Goal: Check status: Check status

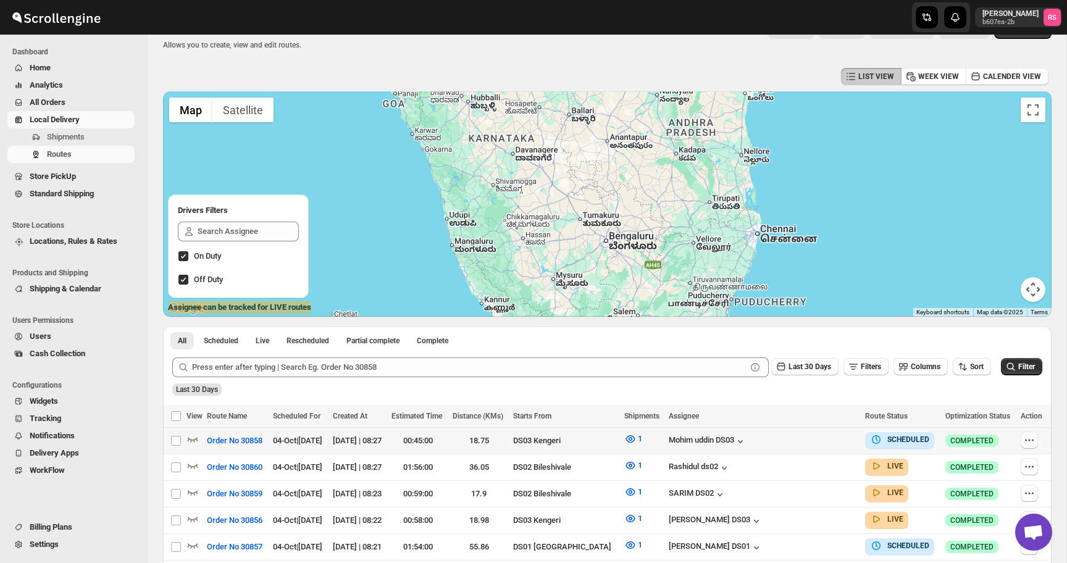
scroll to position [70, 0]
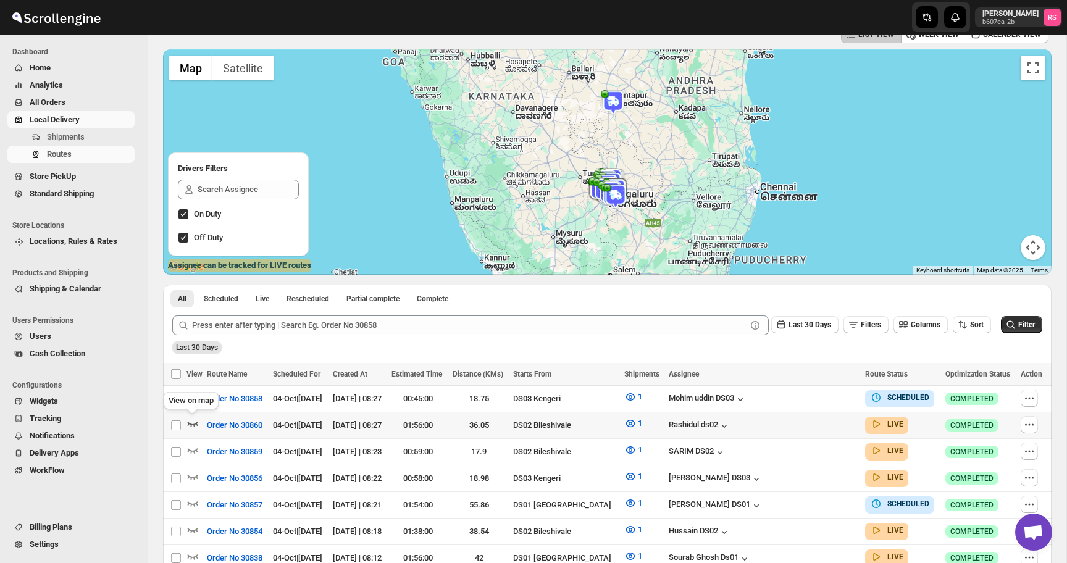
click at [196, 425] on icon "button" at bounding box center [193, 424] width 12 height 12
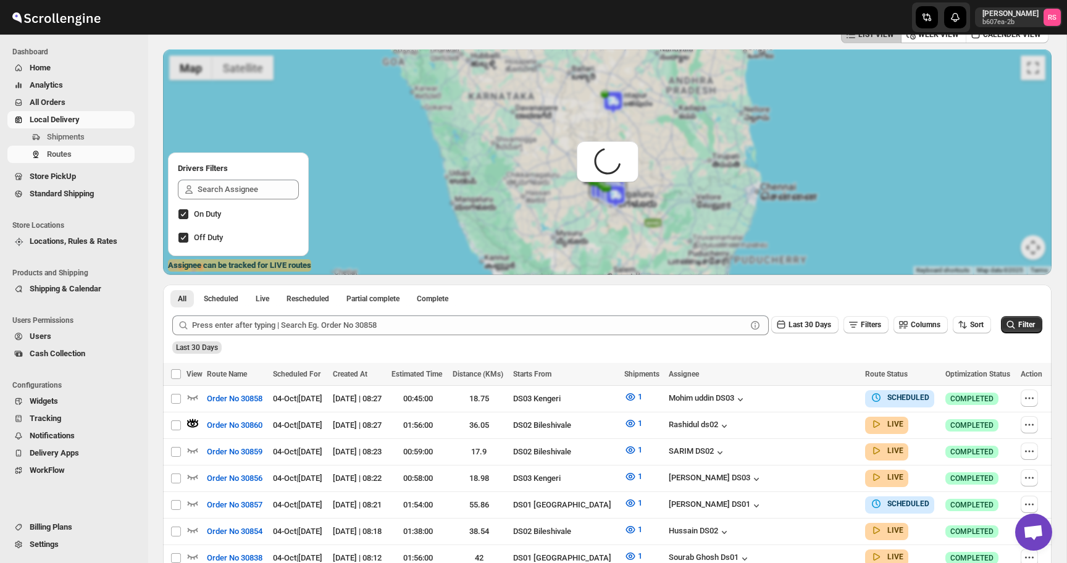
scroll to position [0, 0]
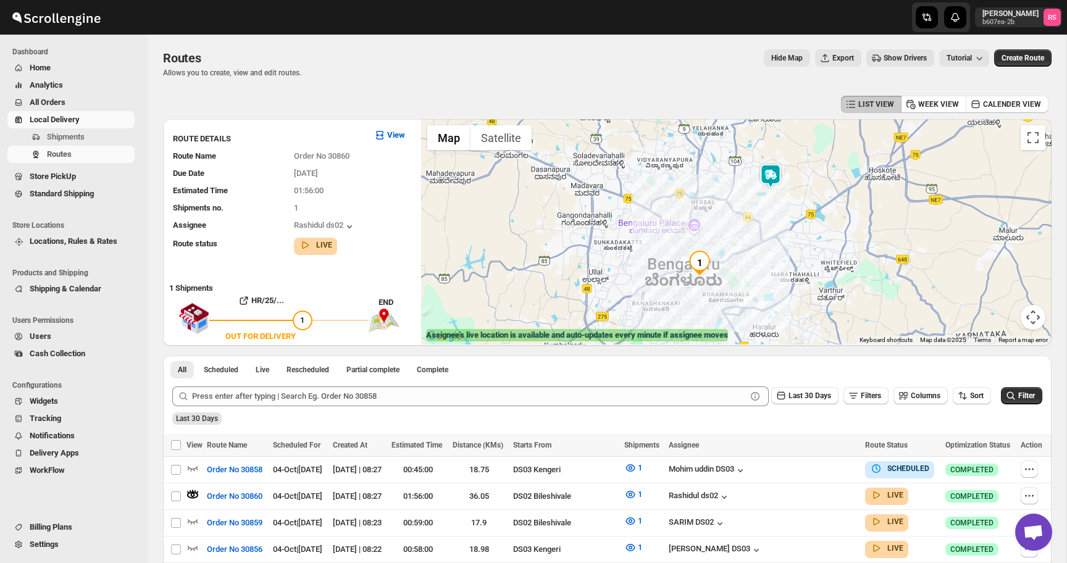
click at [771, 169] on img at bounding box center [770, 176] width 25 height 25
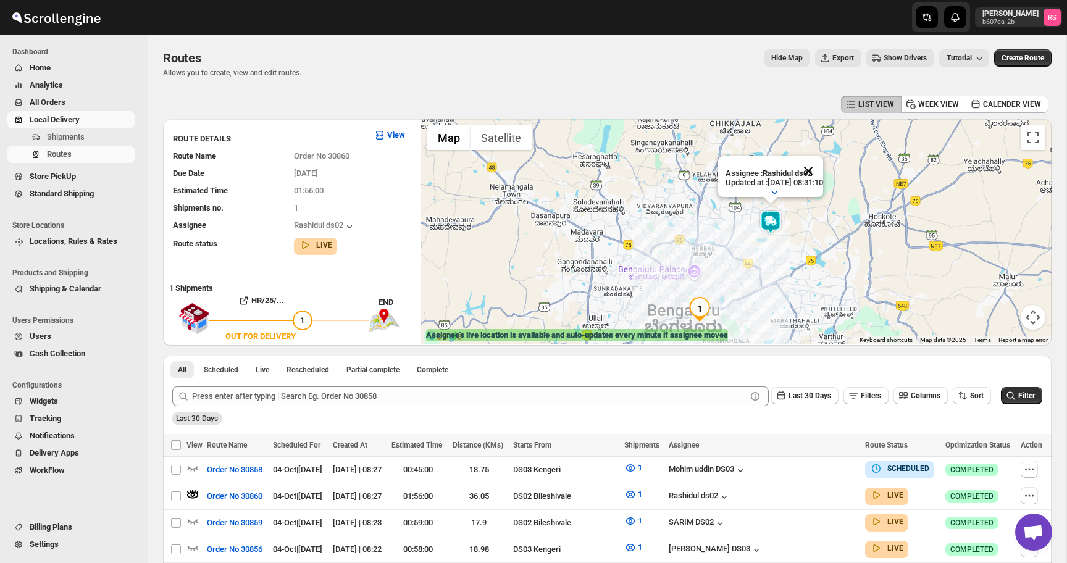
click at [823, 174] on button "Close" at bounding box center [809, 171] width 30 height 30
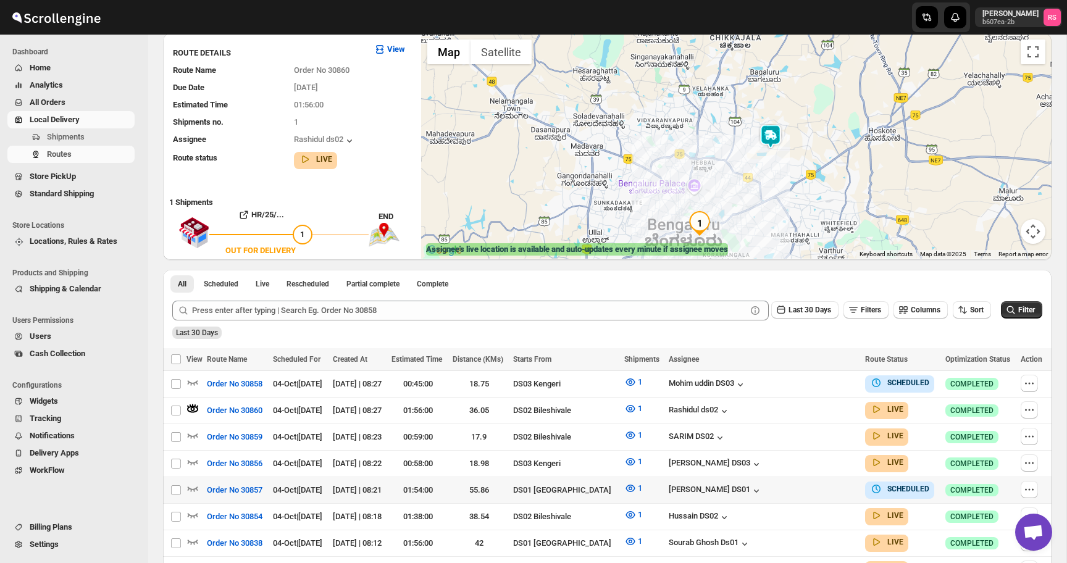
scroll to position [127, 0]
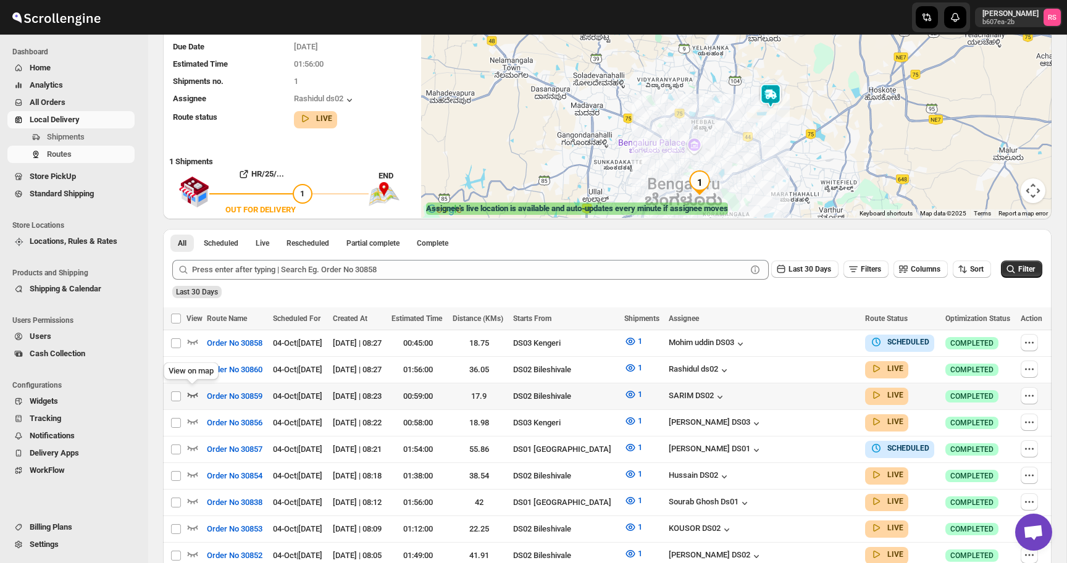
click at [195, 390] on icon "button" at bounding box center [193, 394] width 12 height 12
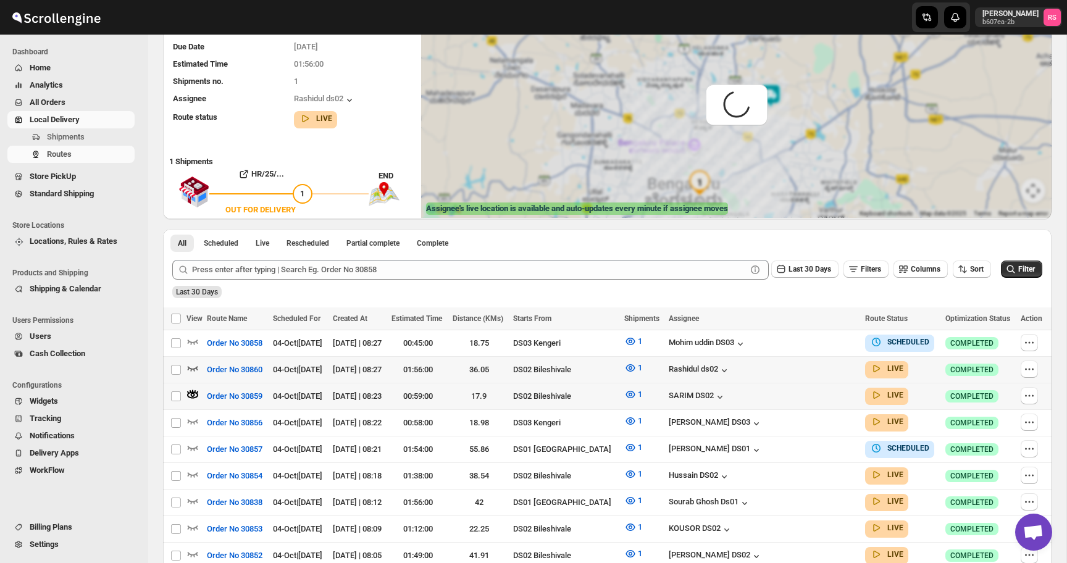
scroll to position [0, 0]
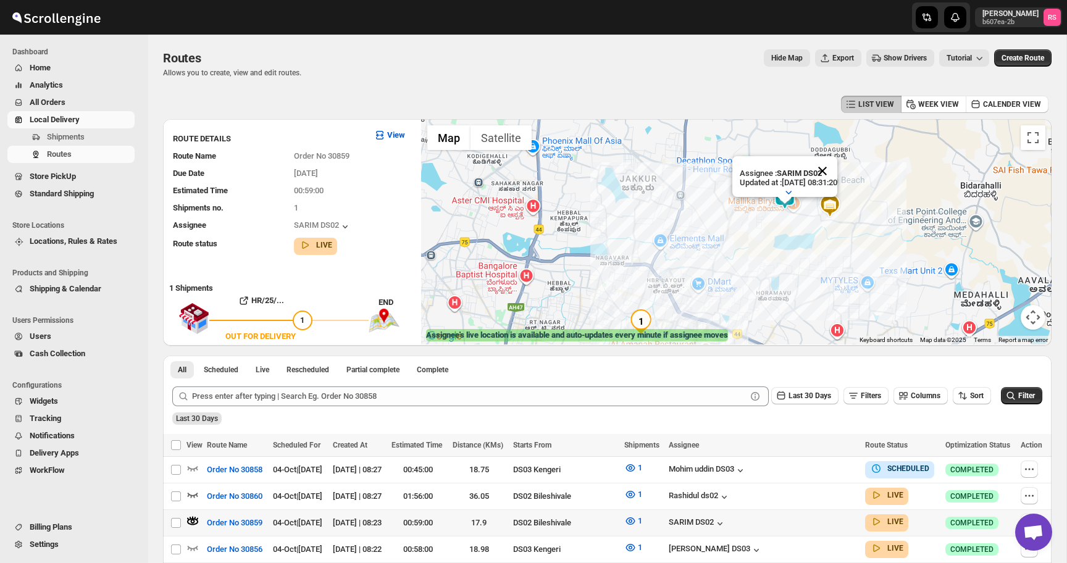
click at [831, 172] on button "Close" at bounding box center [823, 171] width 30 height 30
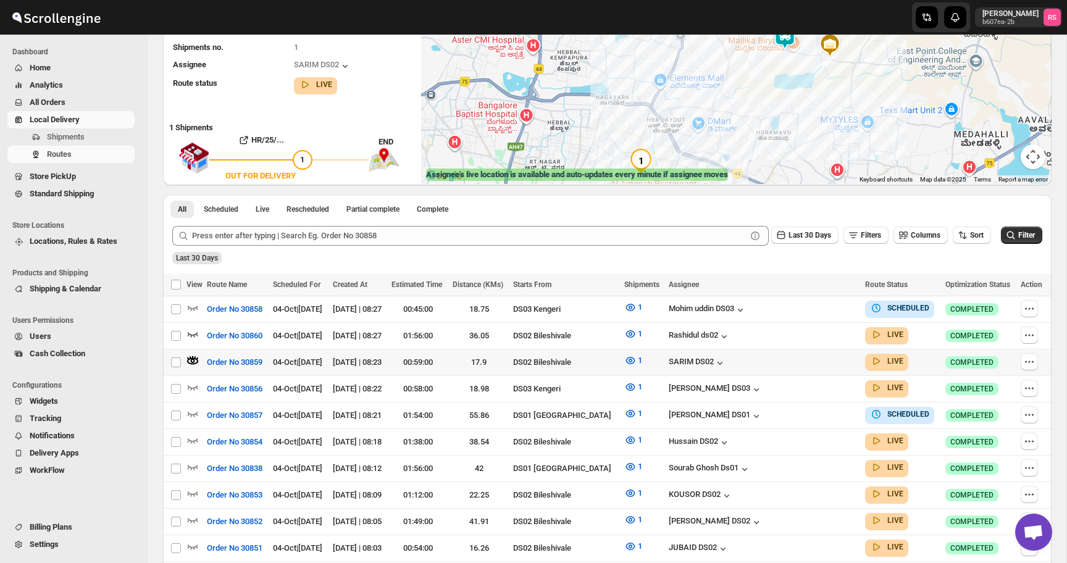
scroll to position [247, 0]
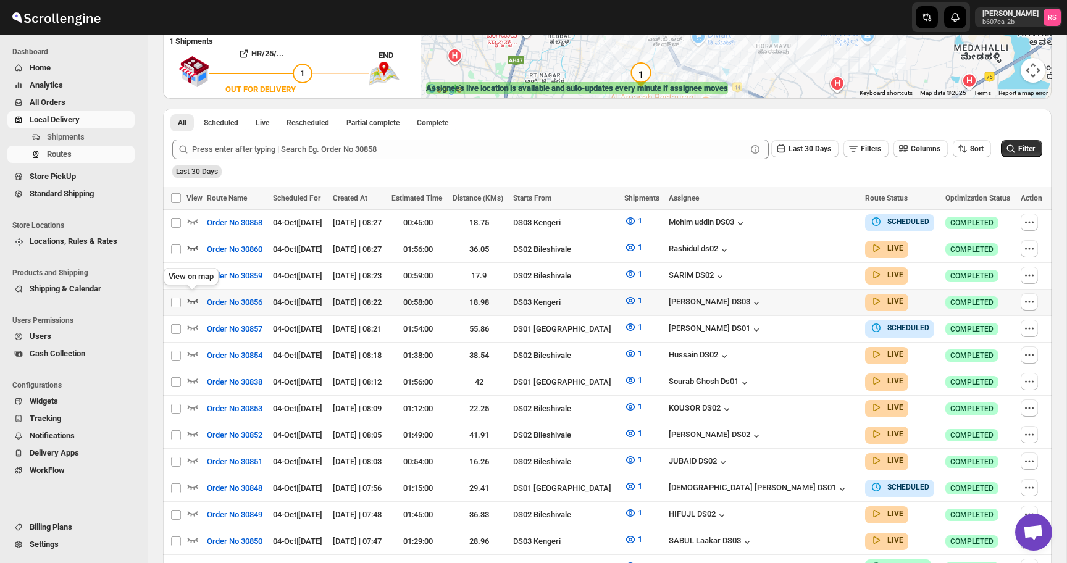
click at [190, 300] on icon "button" at bounding box center [193, 301] width 12 height 12
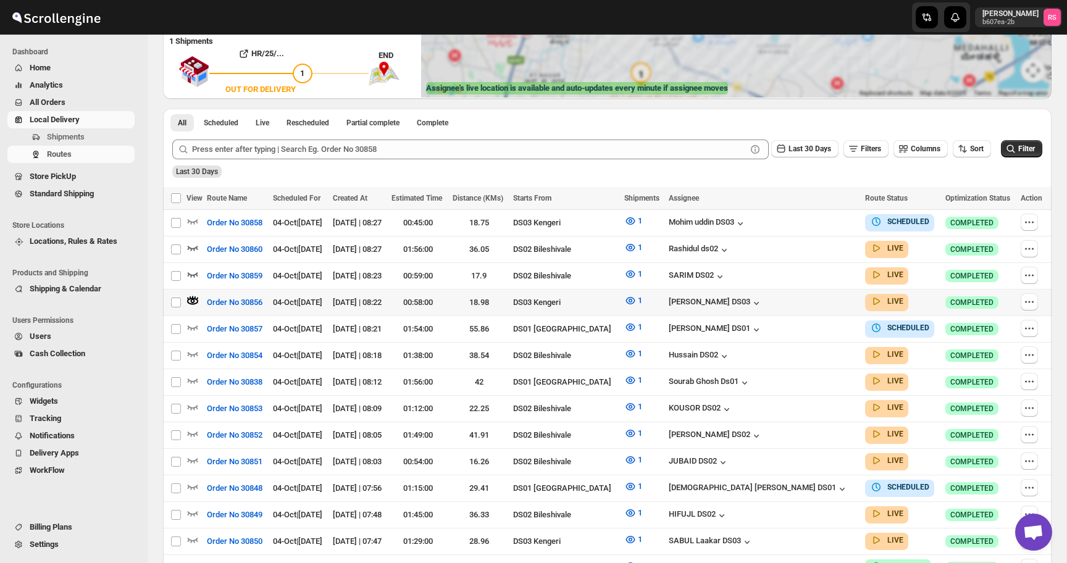
scroll to position [0, 0]
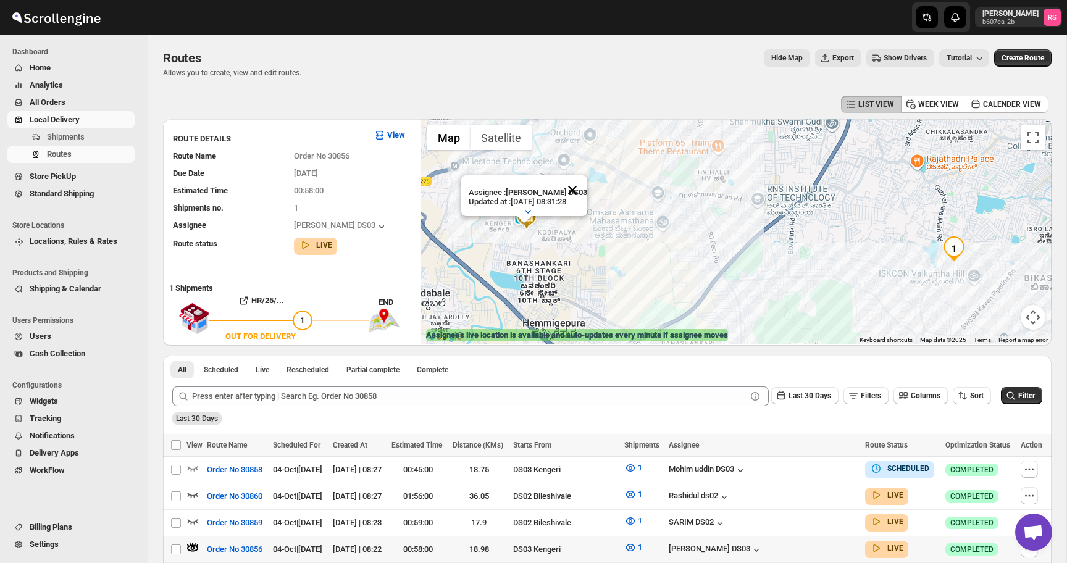
click at [567, 191] on button "Close" at bounding box center [573, 190] width 30 height 30
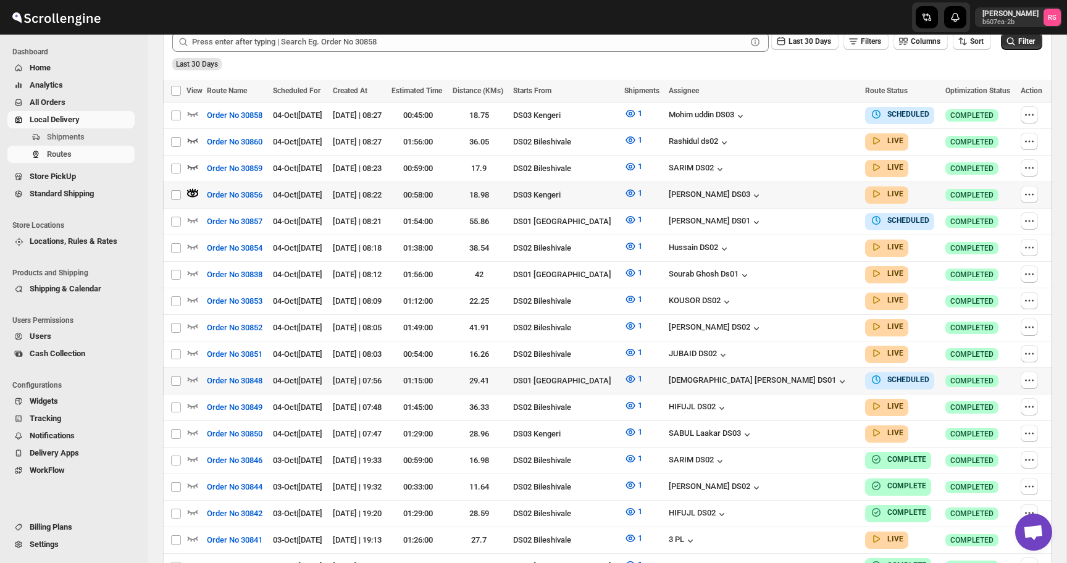
scroll to position [372, 0]
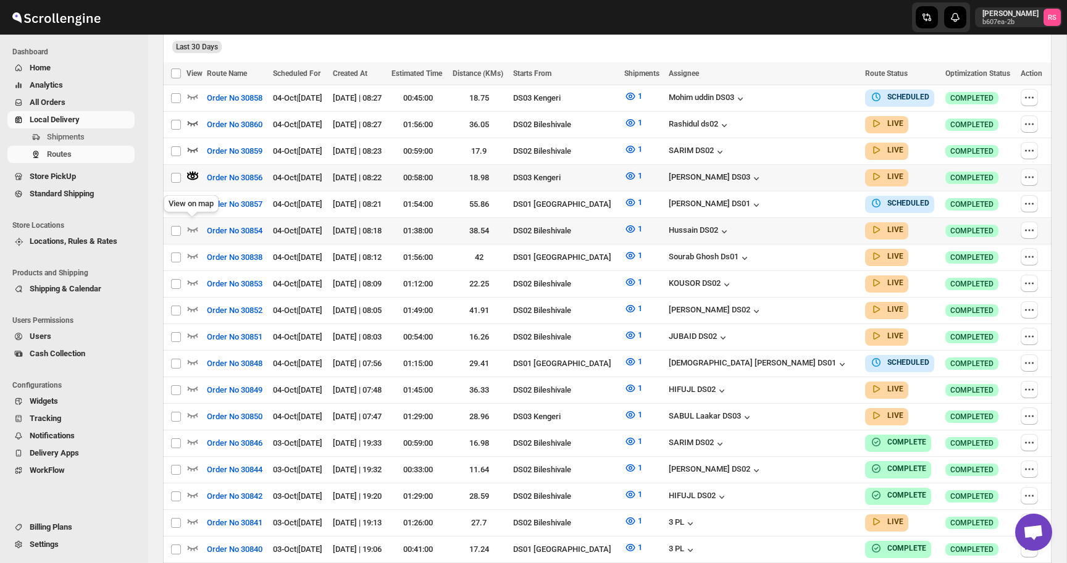
click at [192, 224] on icon "button" at bounding box center [193, 229] width 12 height 12
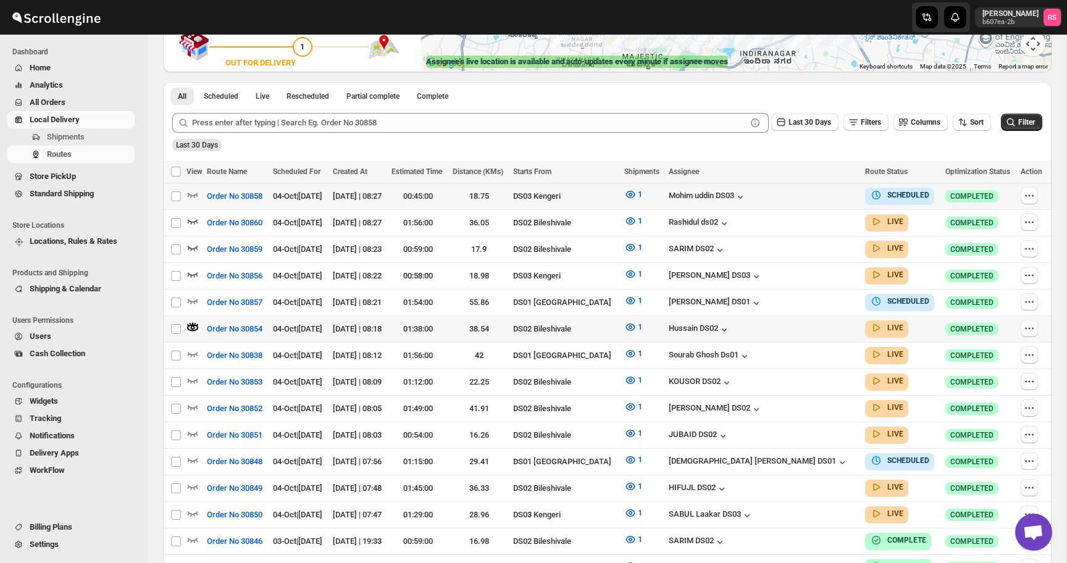
scroll to position [283, 0]
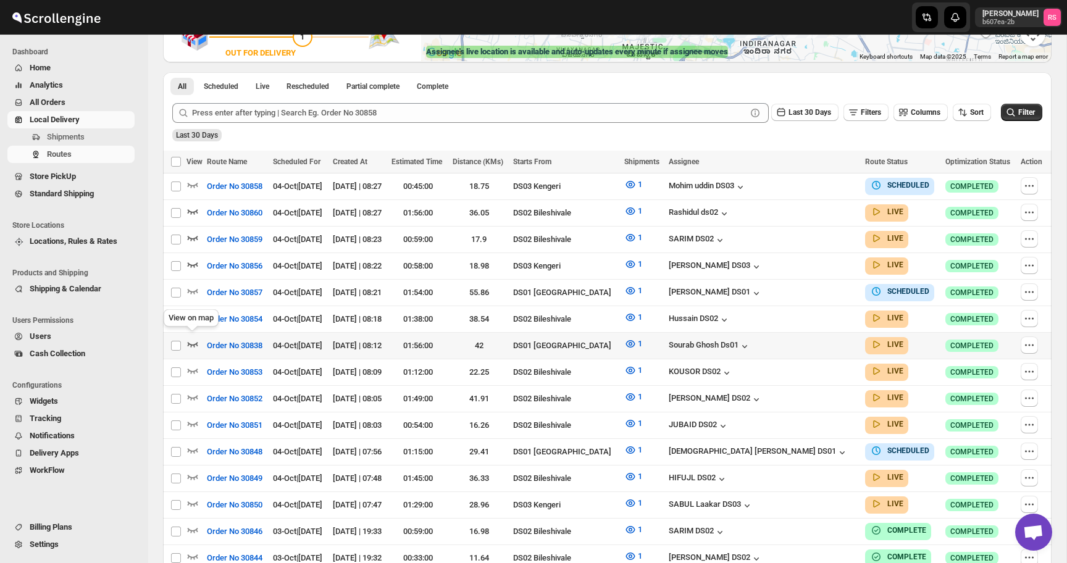
click at [194, 343] on icon "button" at bounding box center [193, 345] width 10 height 5
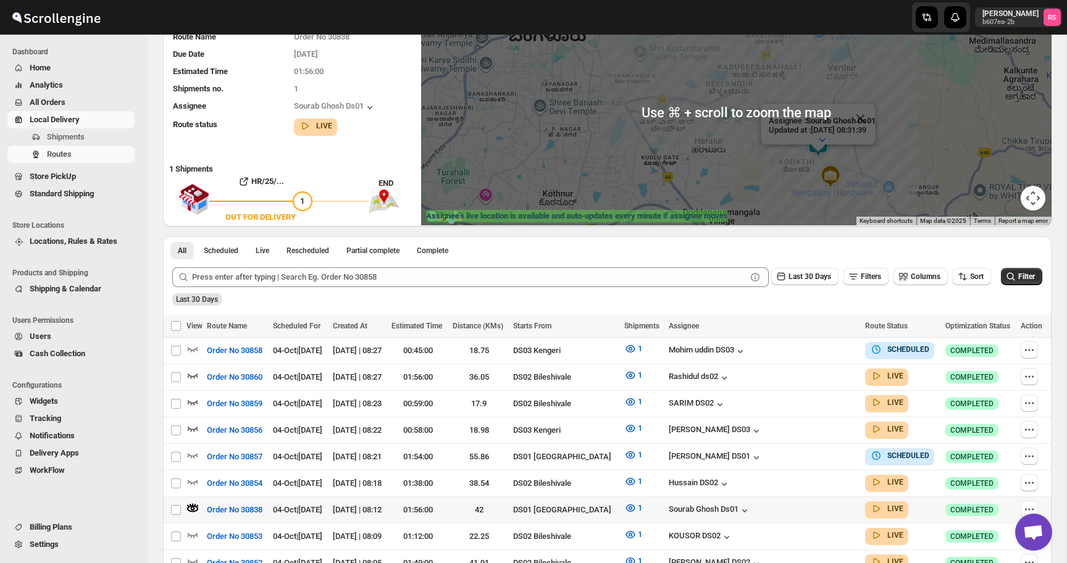
scroll to position [333, 0]
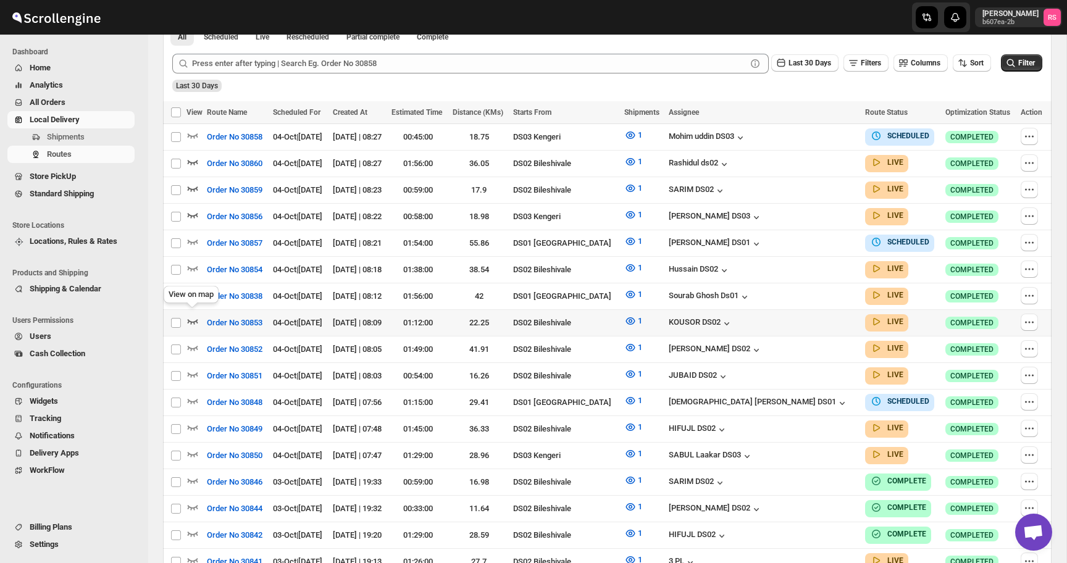
click at [193, 317] on icon "button" at bounding box center [193, 321] width 12 height 12
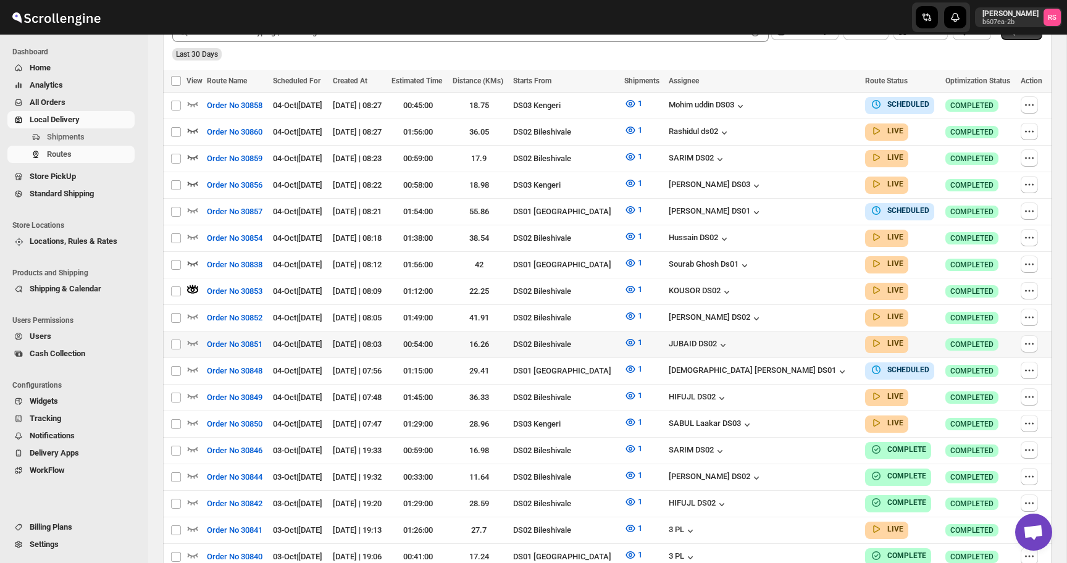
scroll to position [390, 0]
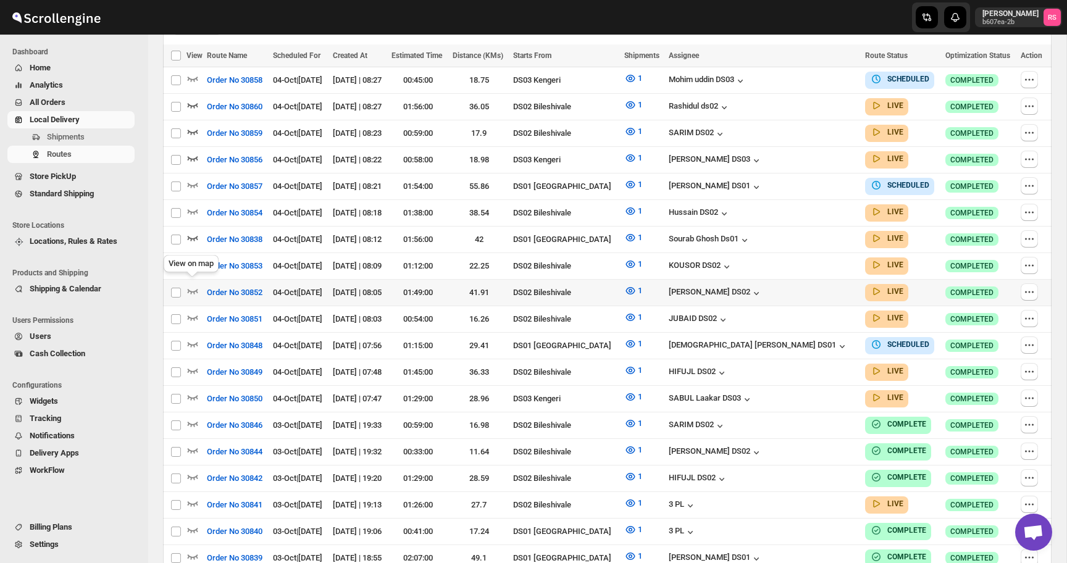
click at [192, 285] on icon "button" at bounding box center [193, 291] width 12 height 12
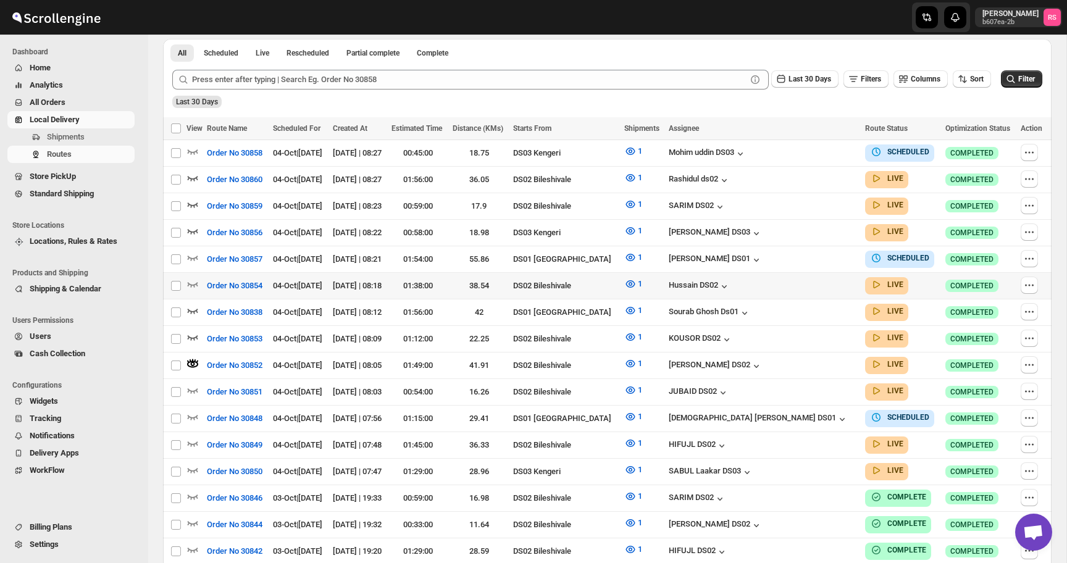
scroll to position [324, 0]
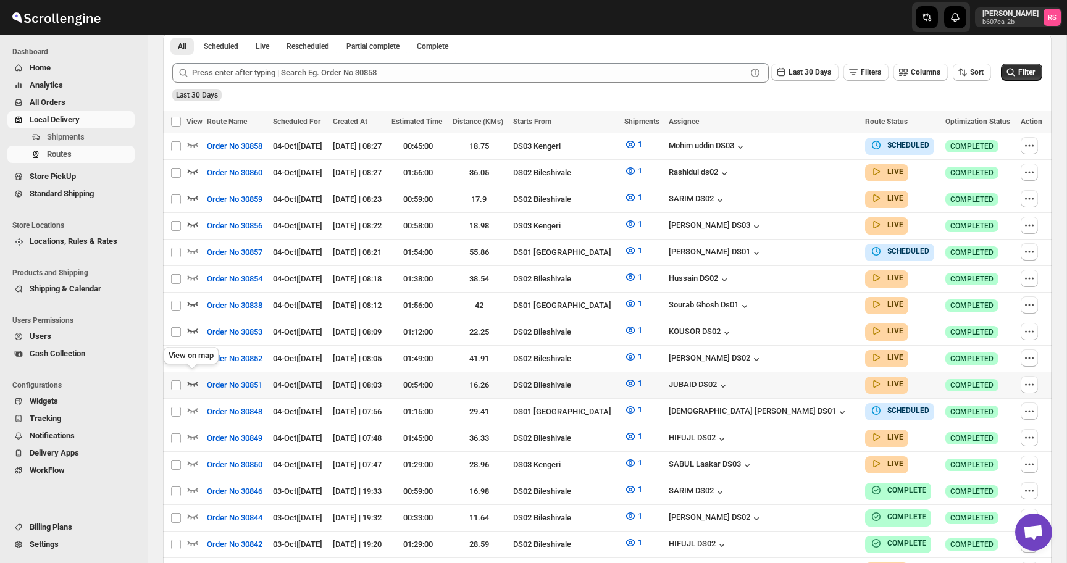
click at [197, 377] on icon "button" at bounding box center [193, 383] width 12 height 12
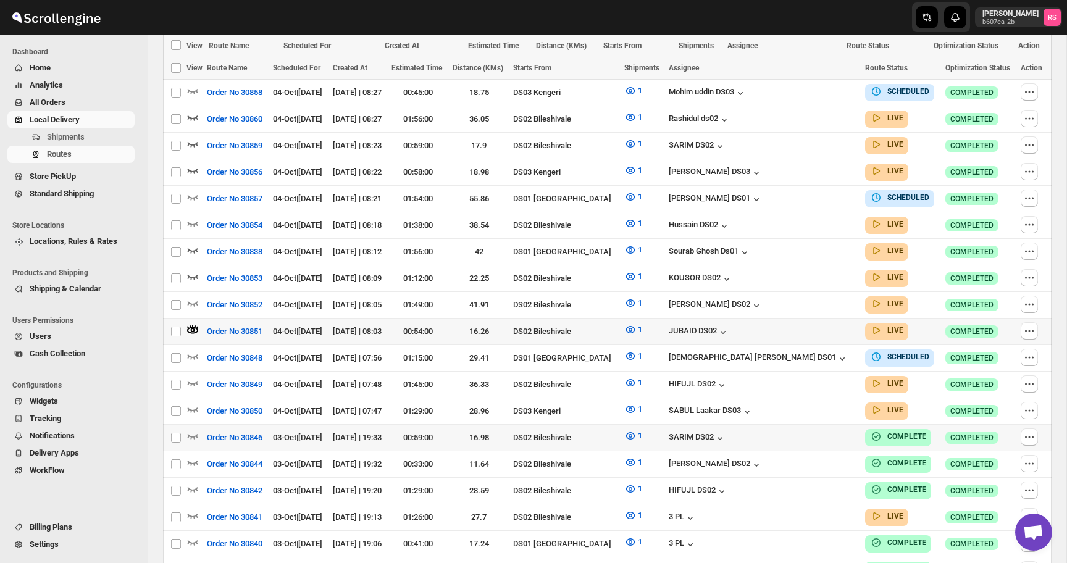
scroll to position [471, 0]
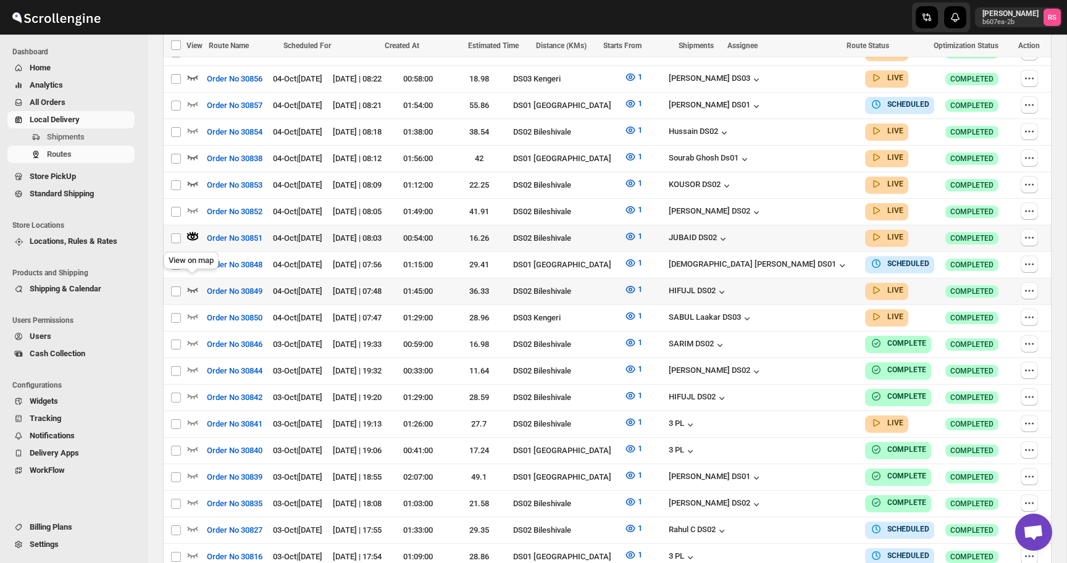
click at [194, 283] on icon "button" at bounding box center [193, 289] width 12 height 12
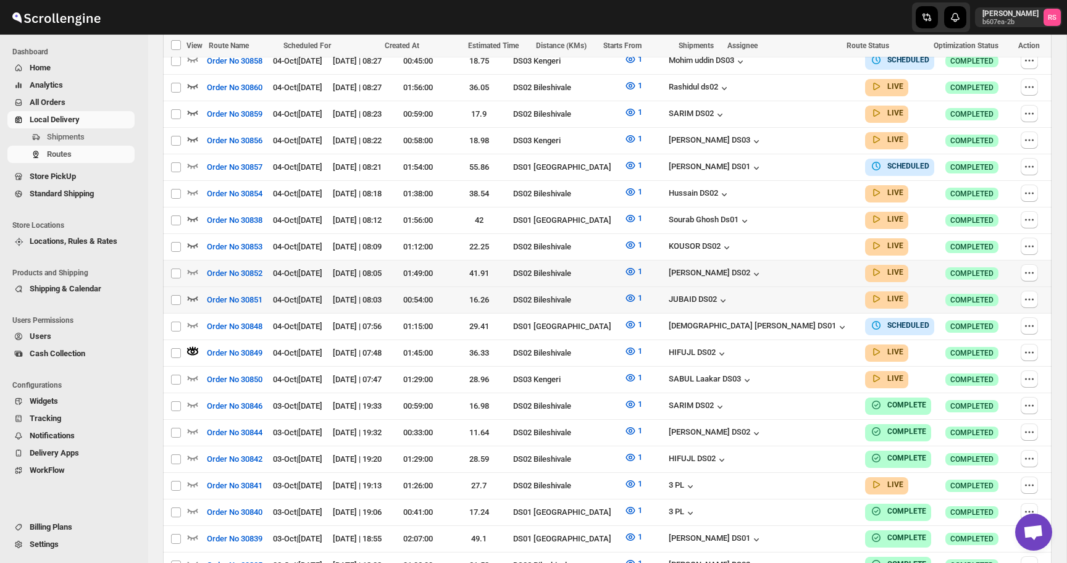
scroll to position [426, 0]
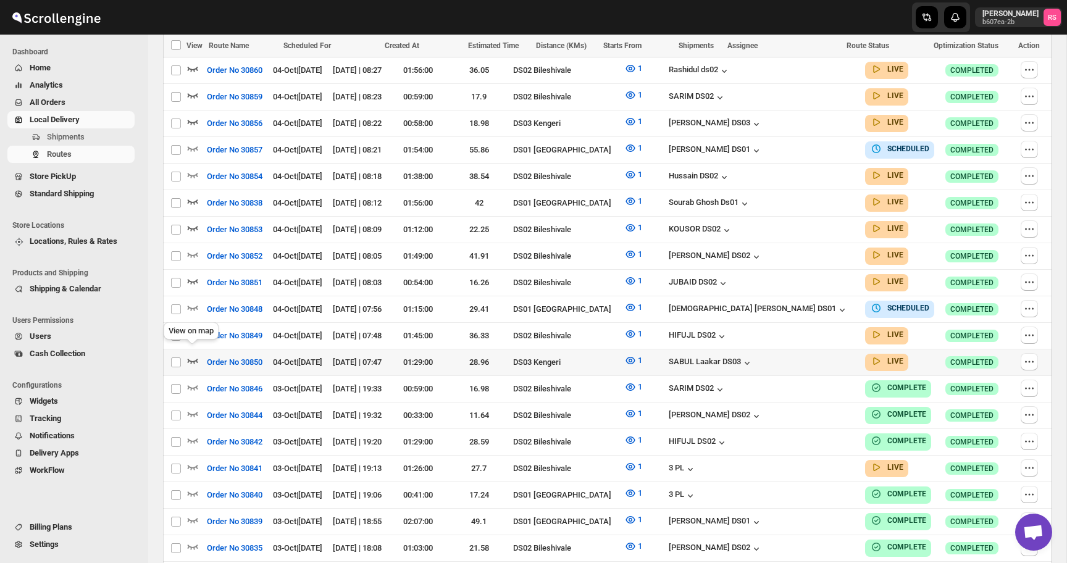
click at [196, 359] on icon "button" at bounding box center [193, 361] width 10 height 5
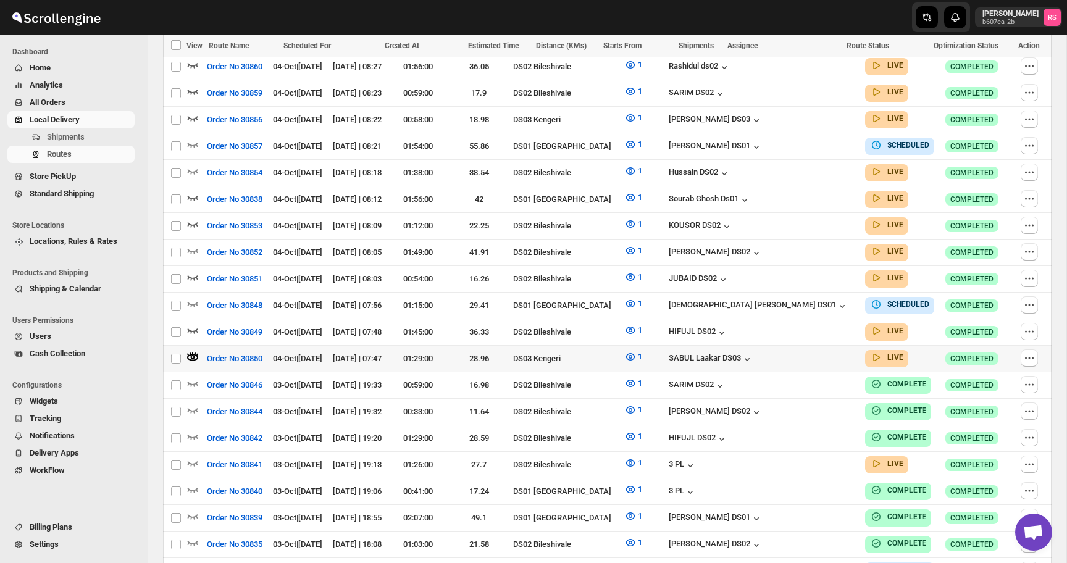
scroll to position [492, 0]
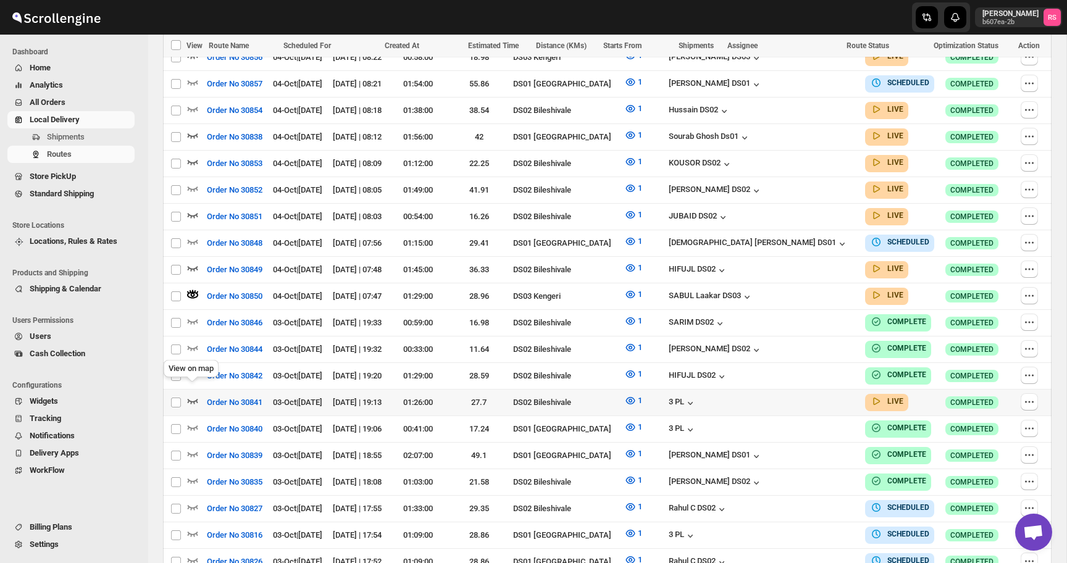
click at [190, 395] on icon "button" at bounding box center [193, 401] width 12 height 12
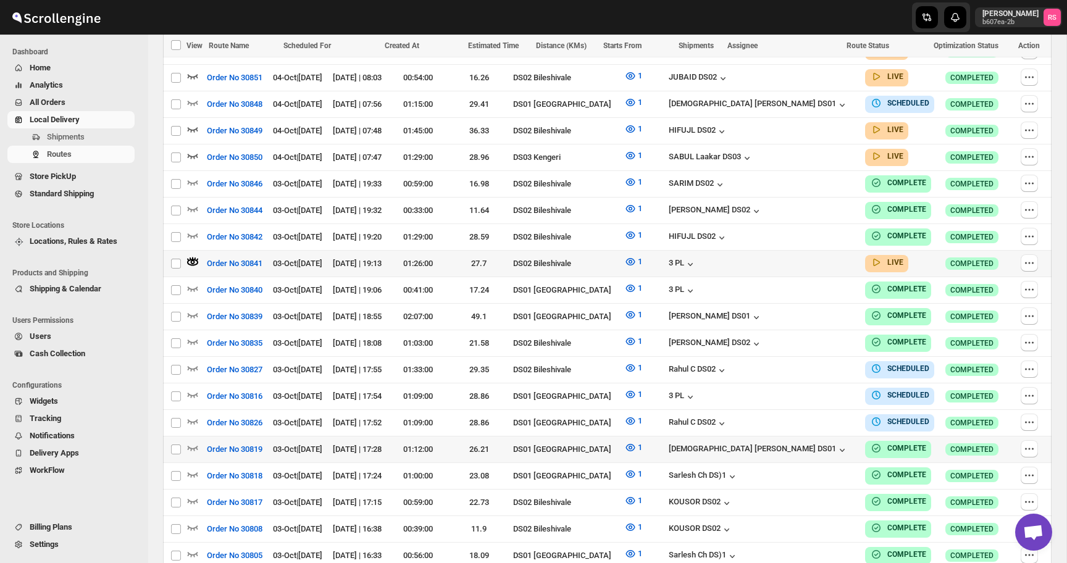
scroll to position [0, 0]
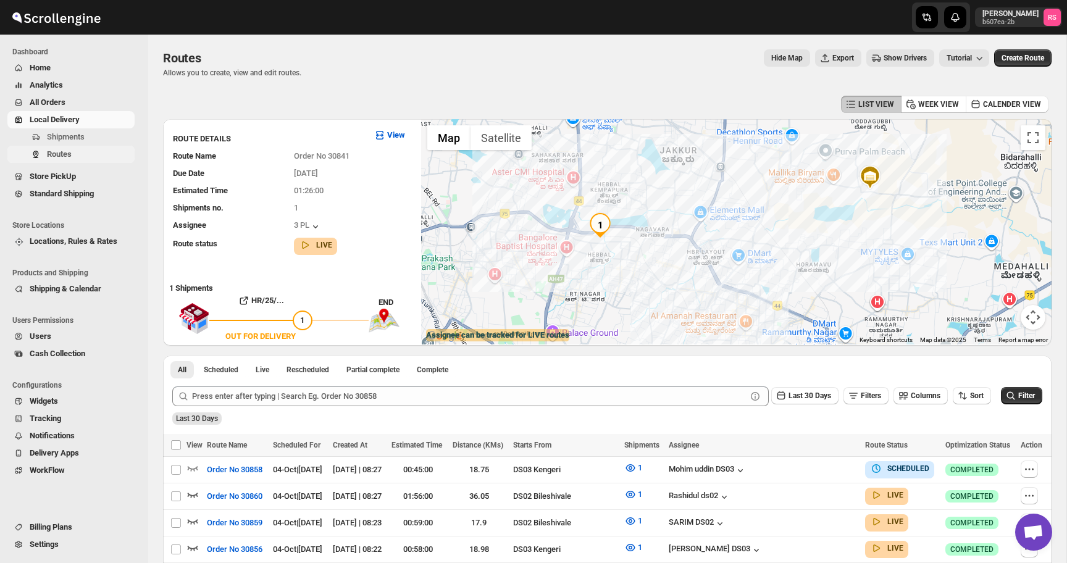
click at [99, 151] on span "Routes" at bounding box center [89, 154] width 85 height 12
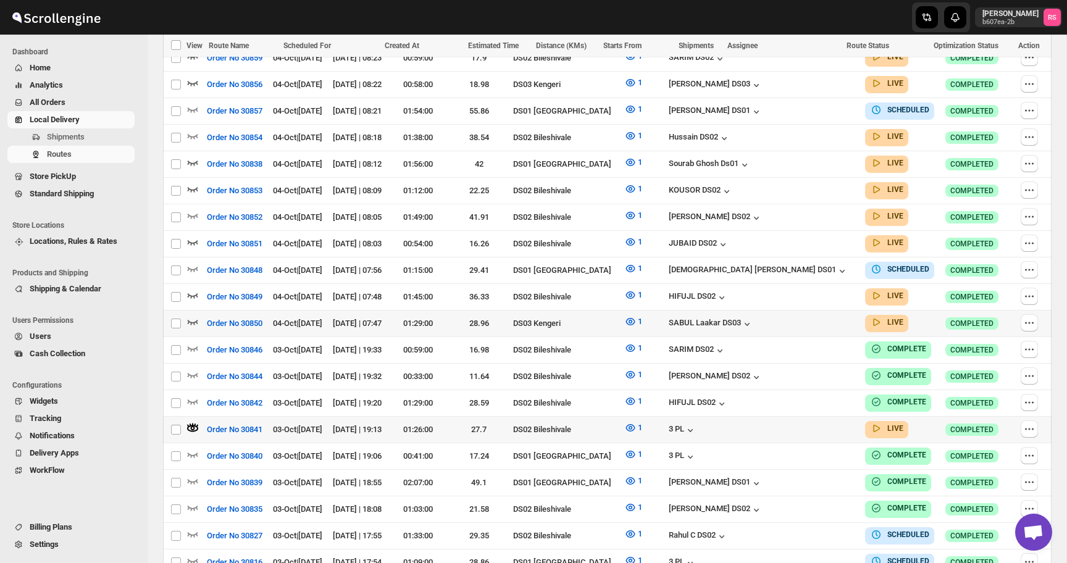
scroll to position [470, 0]
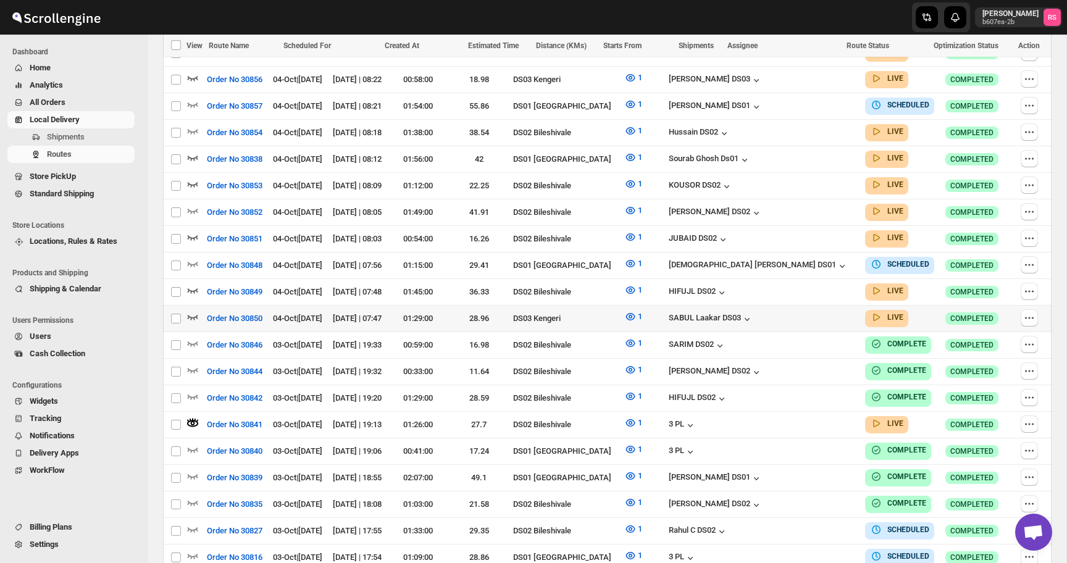
click at [191, 311] on icon "button" at bounding box center [193, 317] width 12 height 12
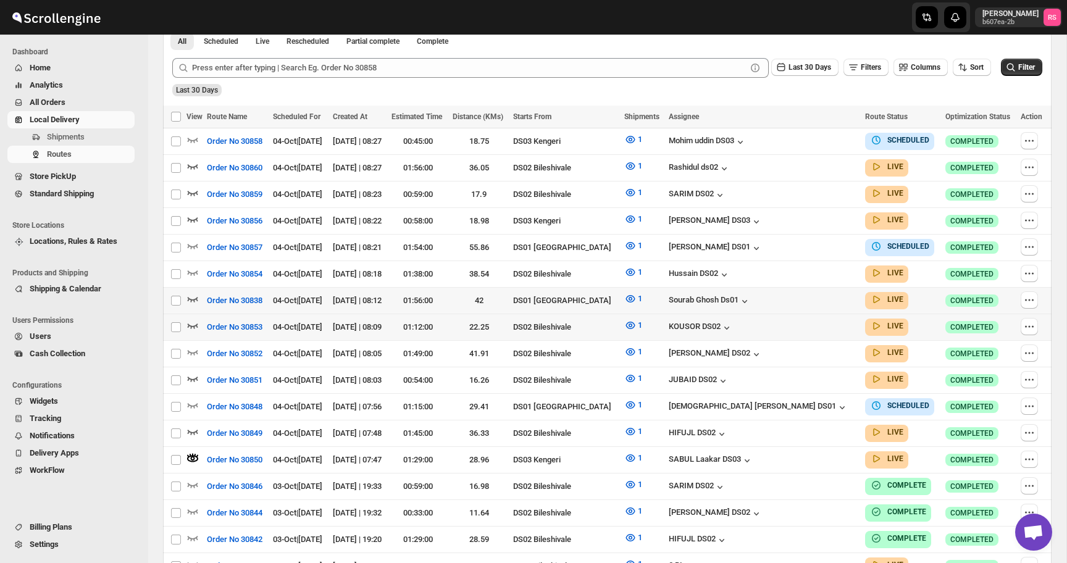
scroll to position [331, 0]
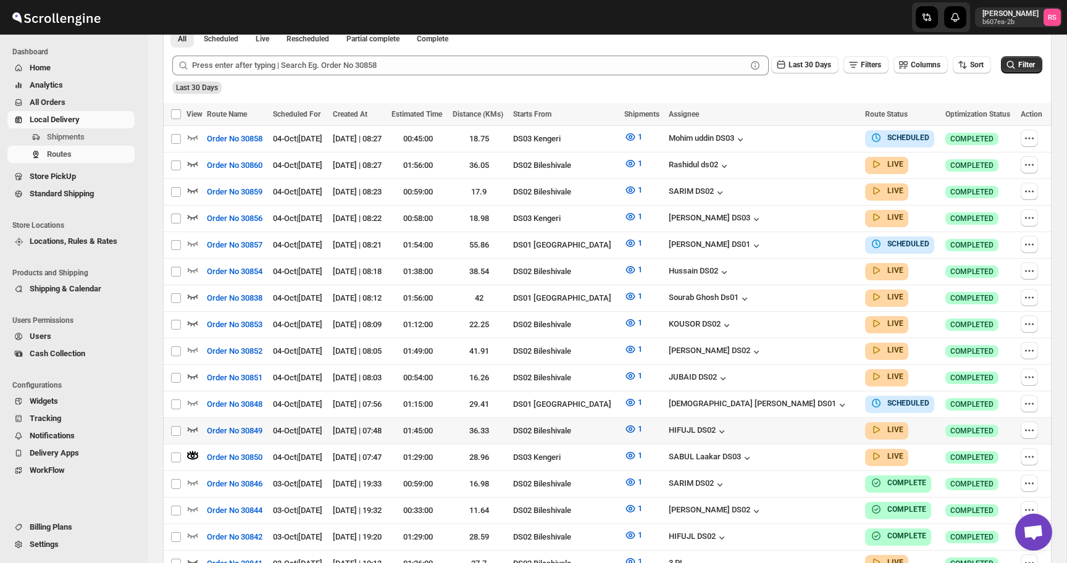
click at [195, 423] on icon "button" at bounding box center [193, 429] width 12 height 12
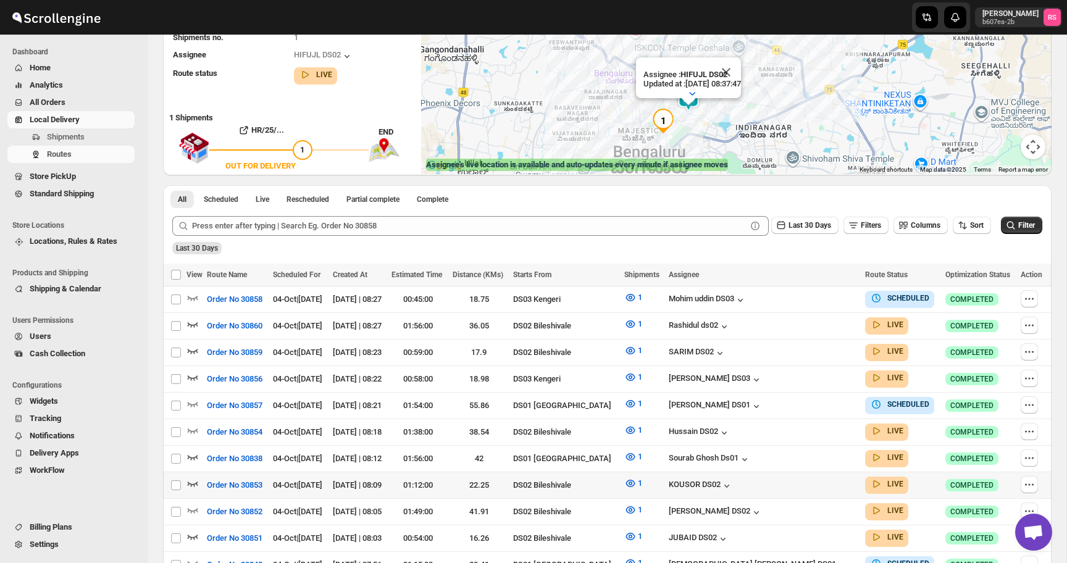
scroll to position [253, 0]
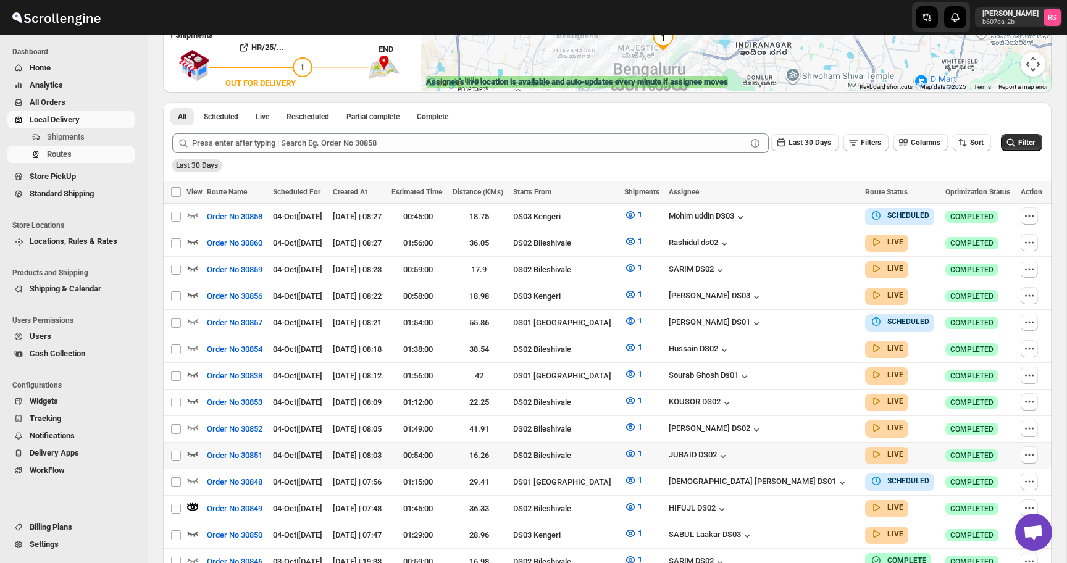
click at [190, 448] on icon "button" at bounding box center [193, 454] width 12 height 12
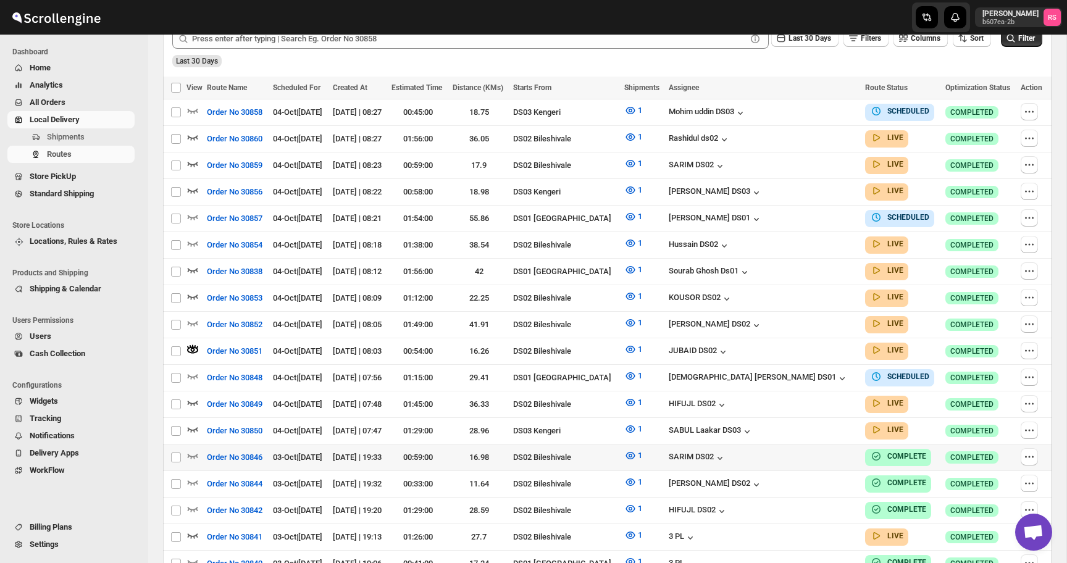
scroll to position [366, 0]
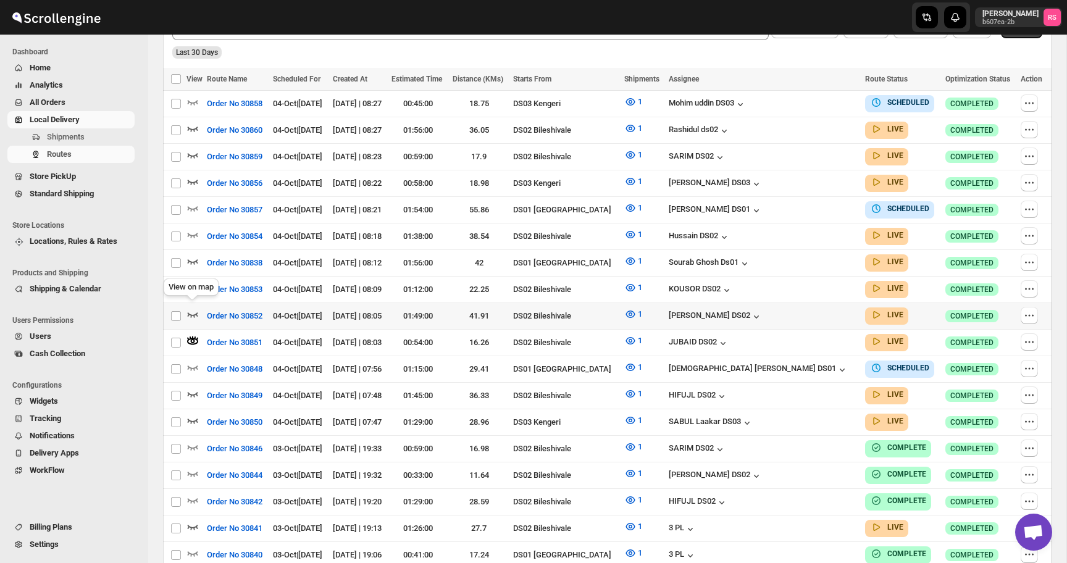
click at [195, 308] on icon "button" at bounding box center [193, 314] width 12 height 12
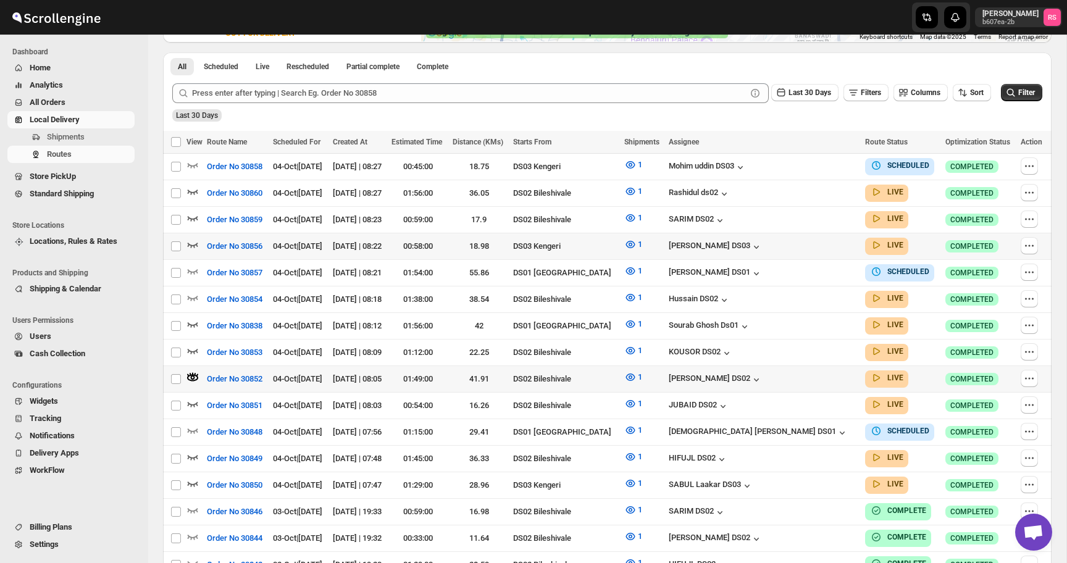
scroll to position [302, 0]
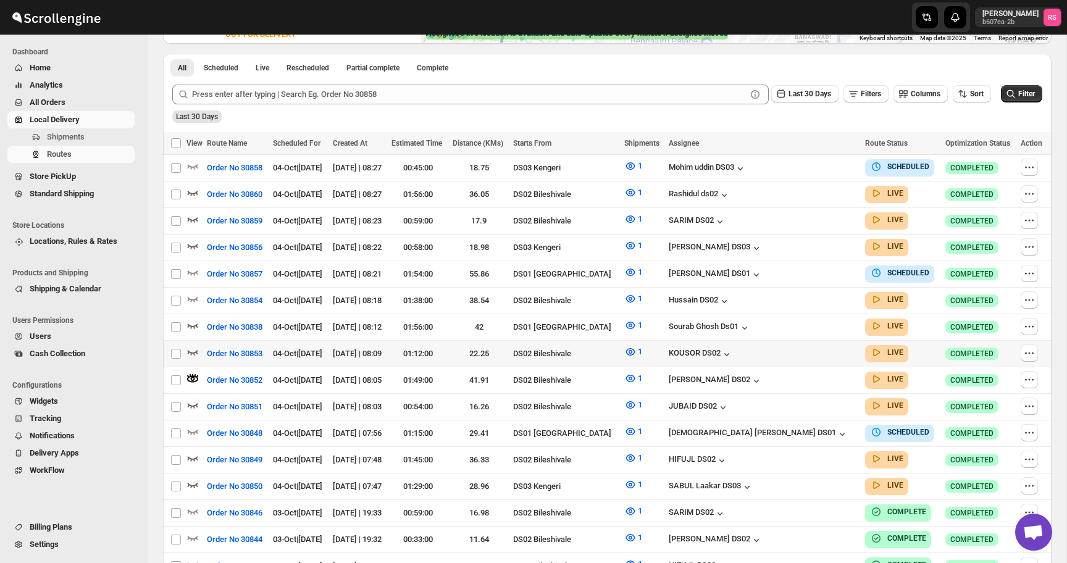
click at [194, 346] on icon "button" at bounding box center [193, 352] width 12 height 12
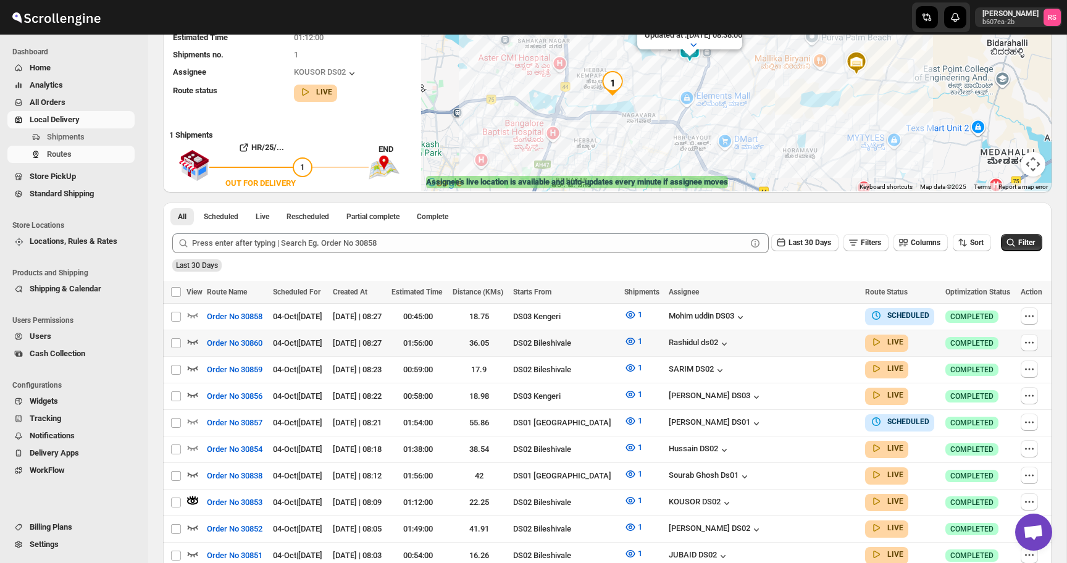
scroll to position [195, 0]
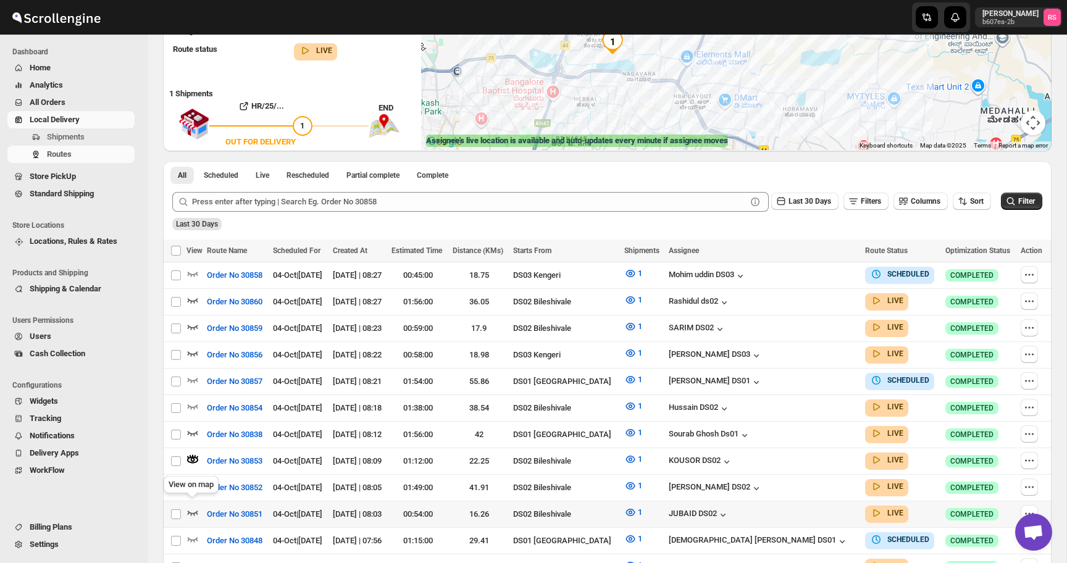
click at [193, 506] on icon "button" at bounding box center [193, 512] width 12 height 12
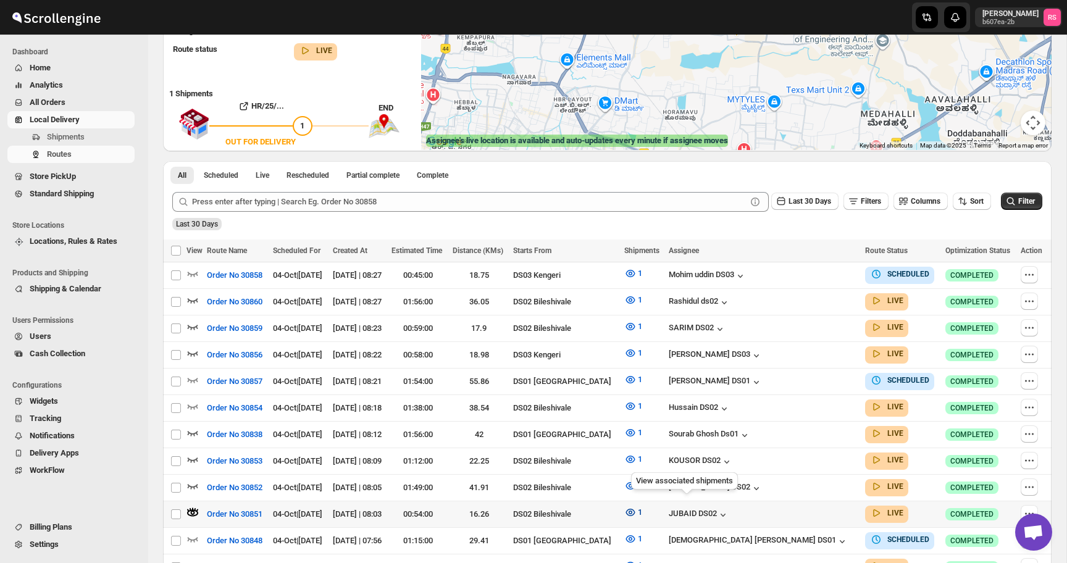
click at [642, 508] on span "1" at bounding box center [640, 512] width 4 height 9
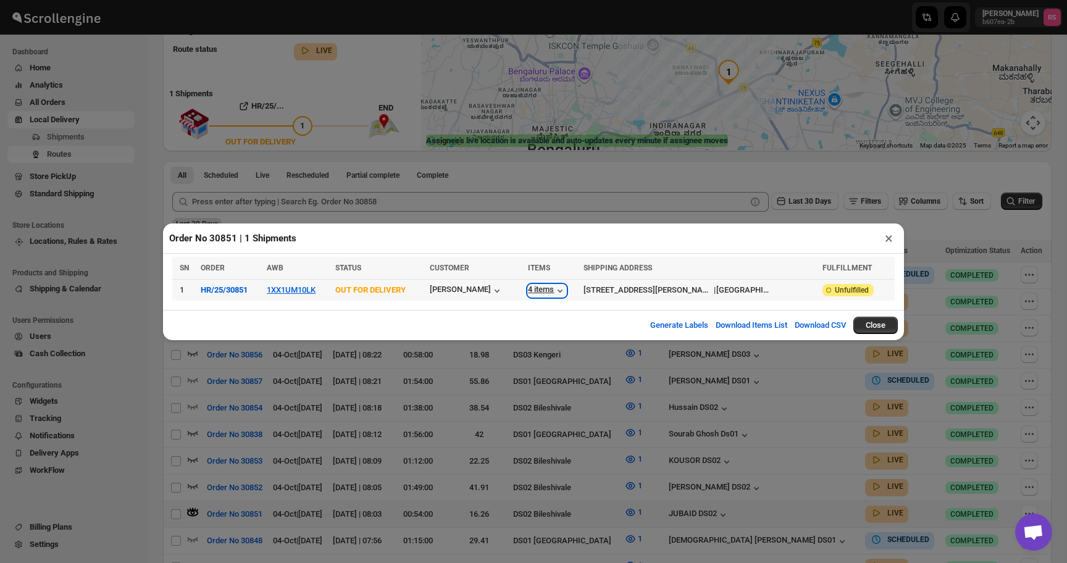
click at [566, 287] on icon "button" at bounding box center [560, 291] width 12 height 12
click at [885, 241] on button "×" at bounding box center [889, 238] width 18 height 17
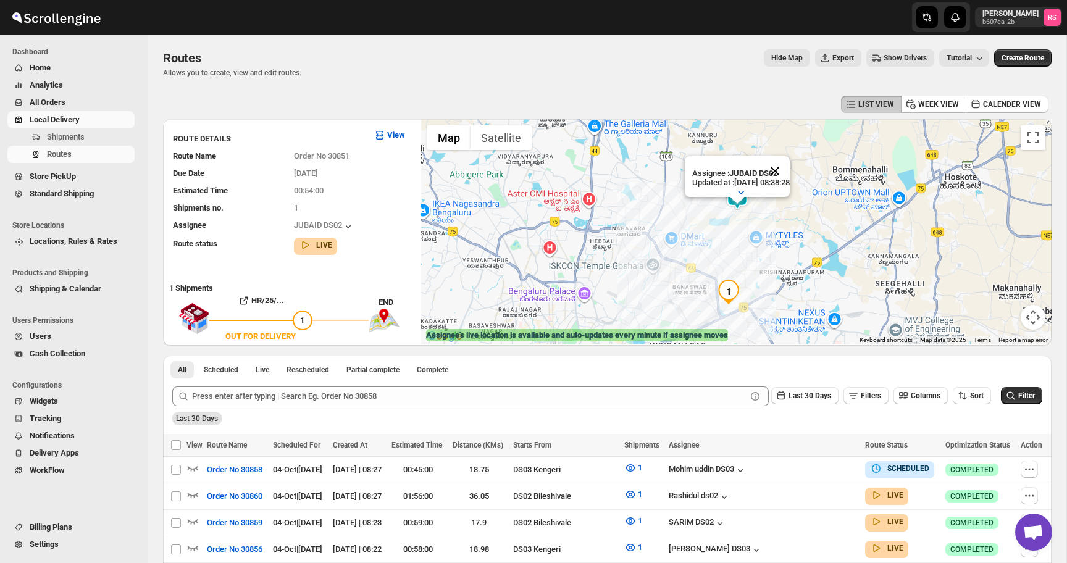
click at [788, 172] on button "Close" at bounding box center [775, 171] width 30 height 30
